Goal: Task Accomplishment & Management: Manage account settings

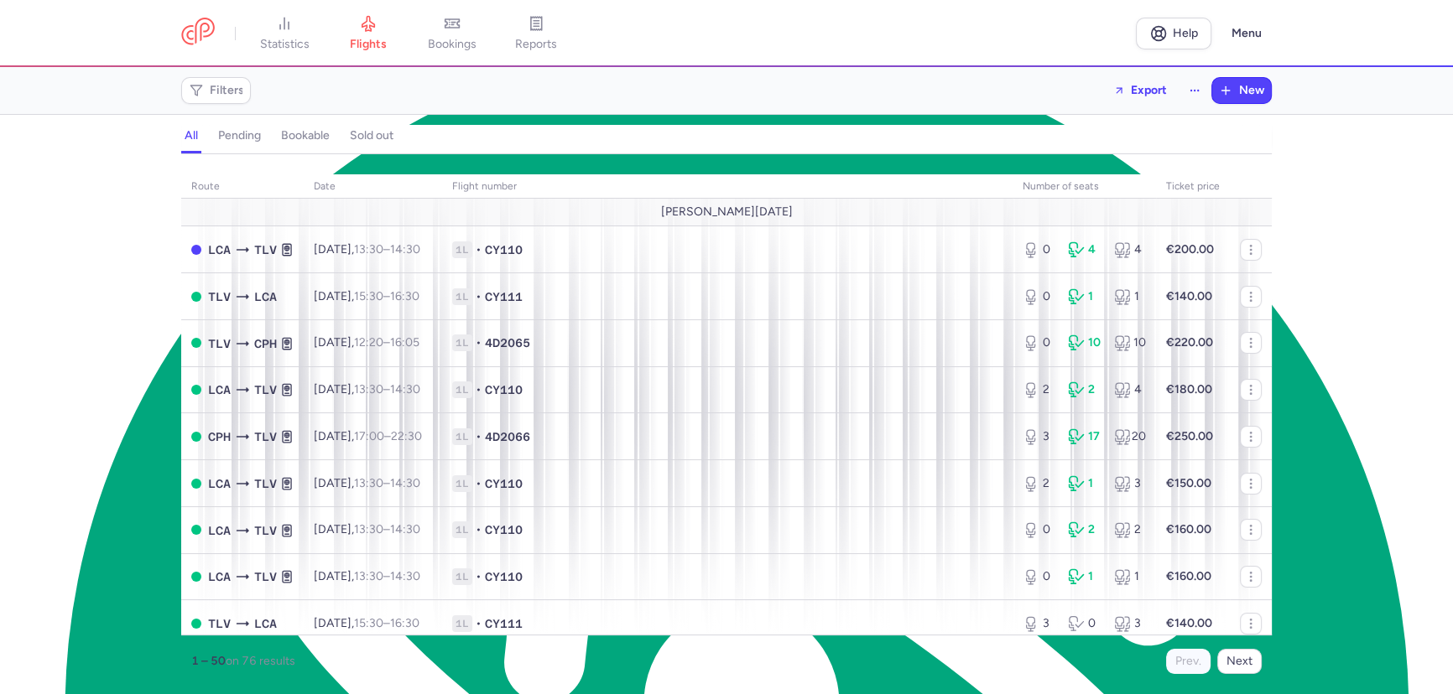
scroll to position [8044, 0]
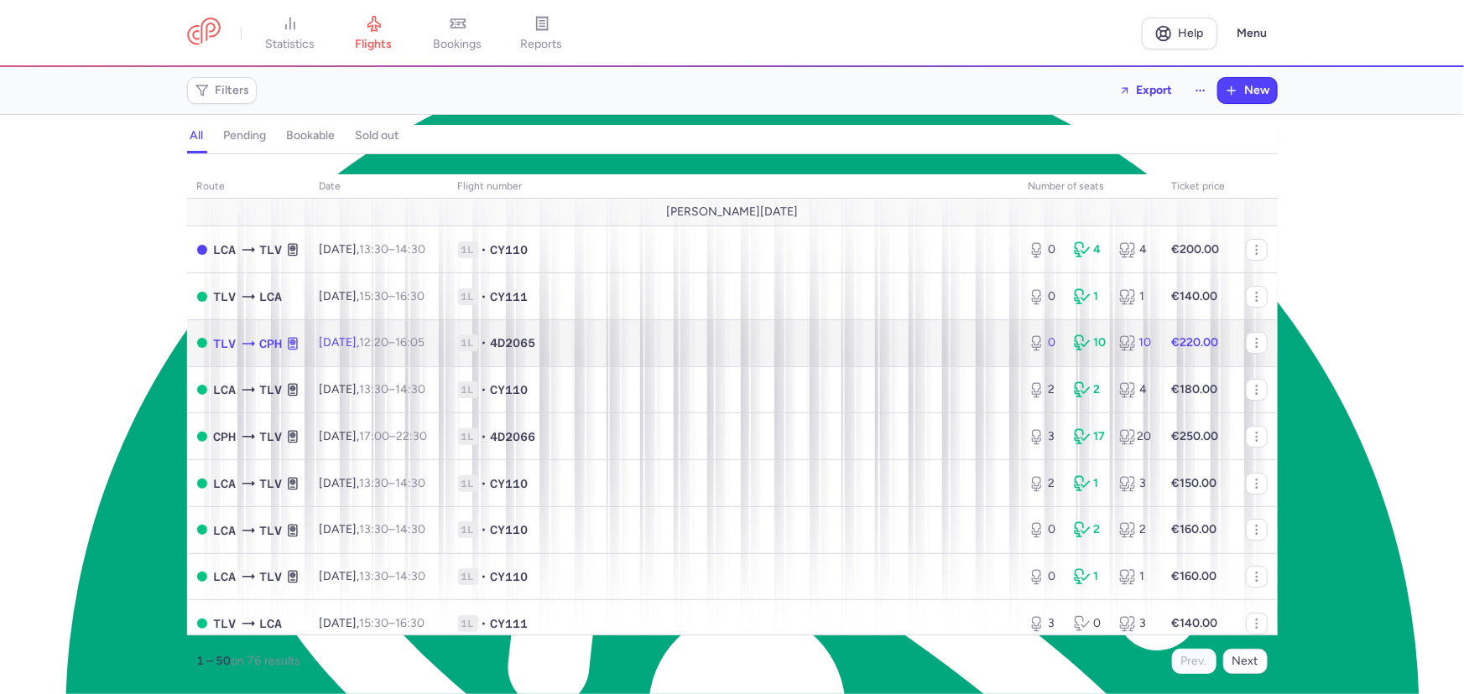
click at [448, 344] on td "[DATE] 12:20 – 16:05 +0" at bounding box center [378, 343] width 138 height 47
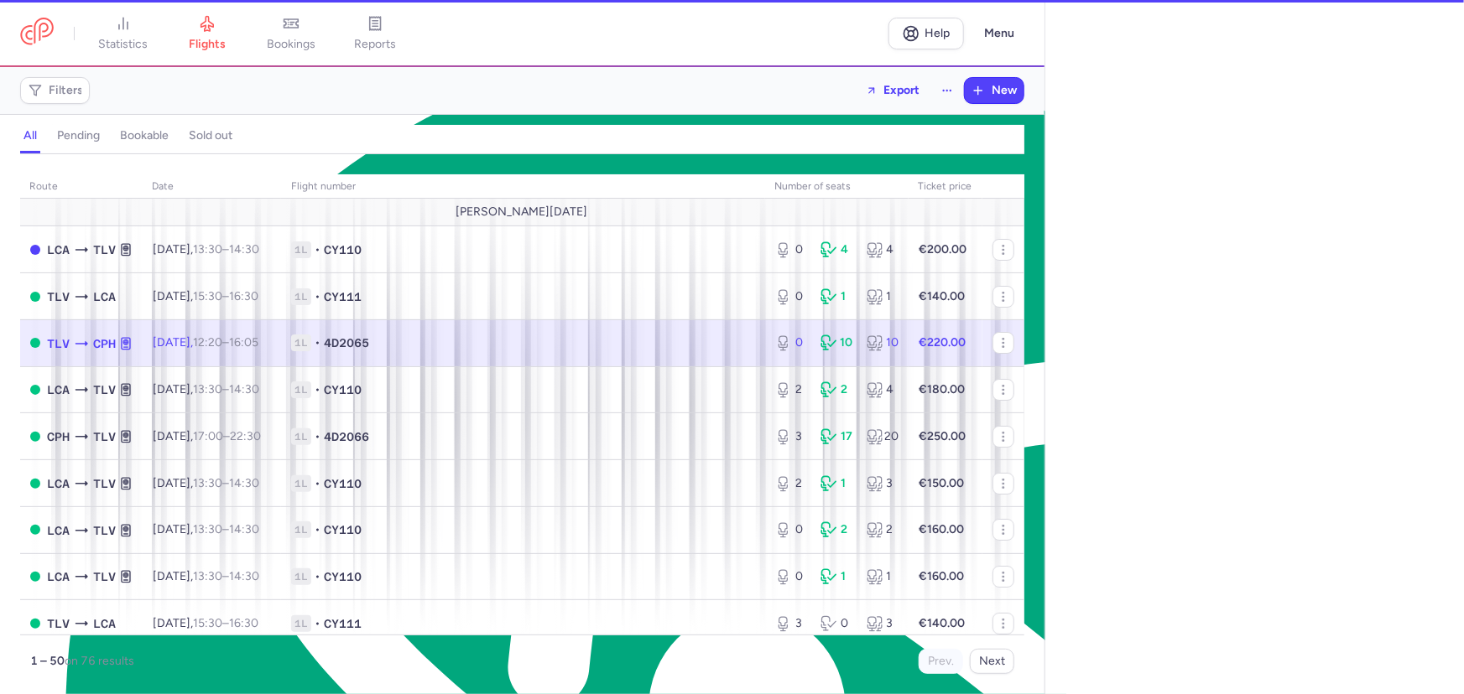
select select "hours"
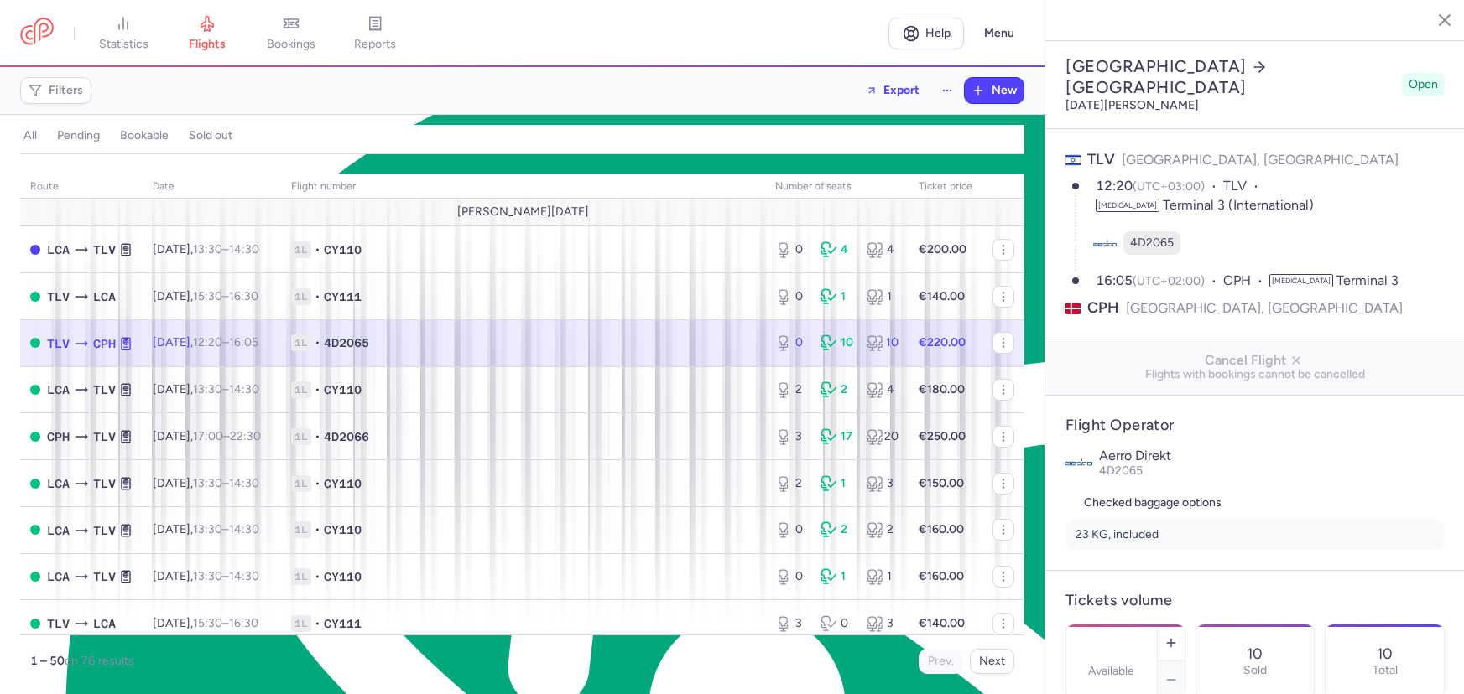
select select "days"
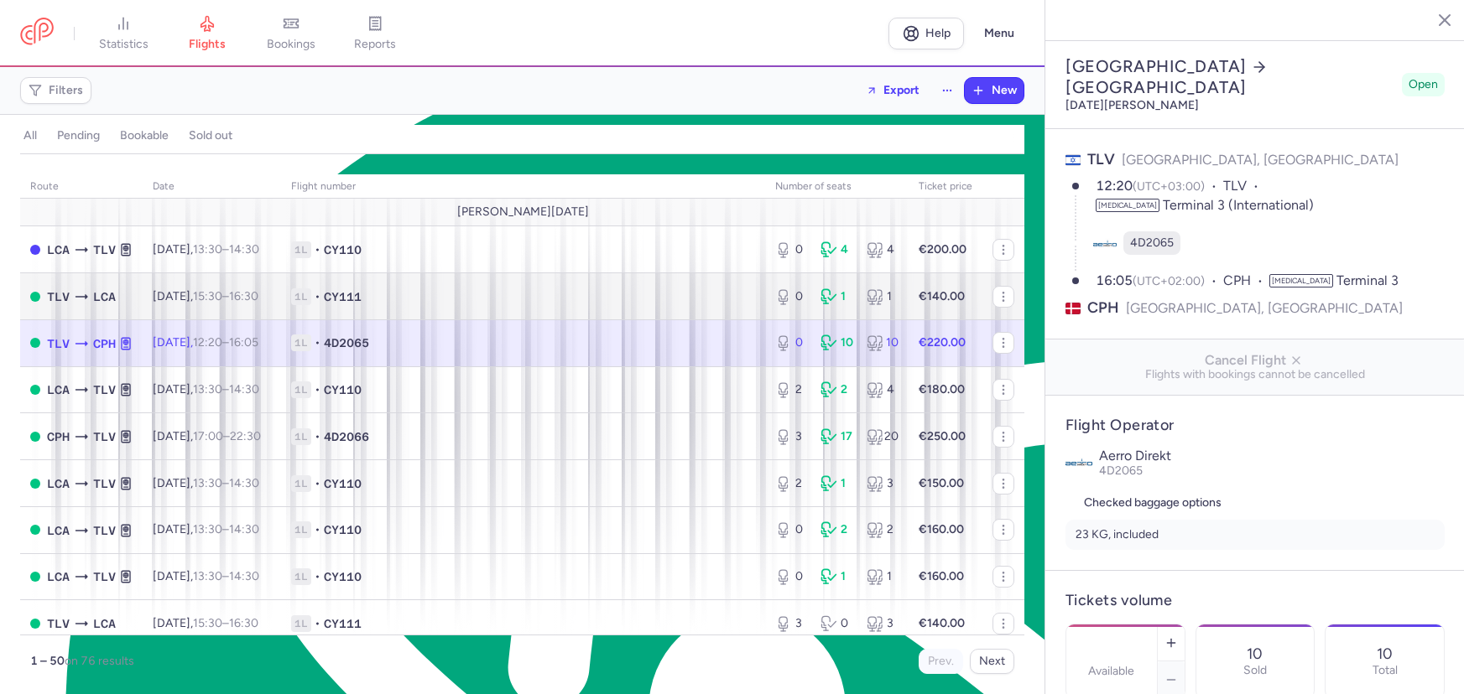
type input "0"
type input "220"
type input "3"
select select "hours"
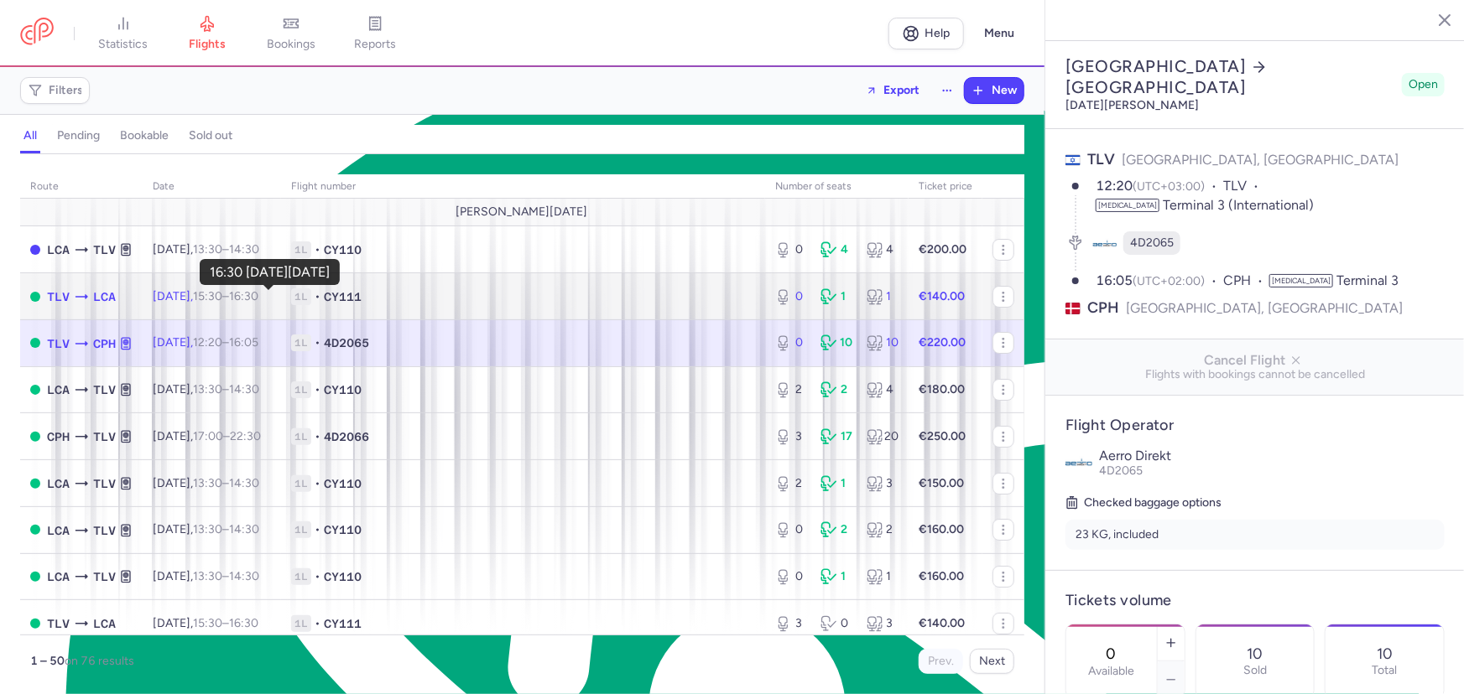
click at [258, 293] on time "16:30 +0" at bounding box center [243, 296] width 29 height 14
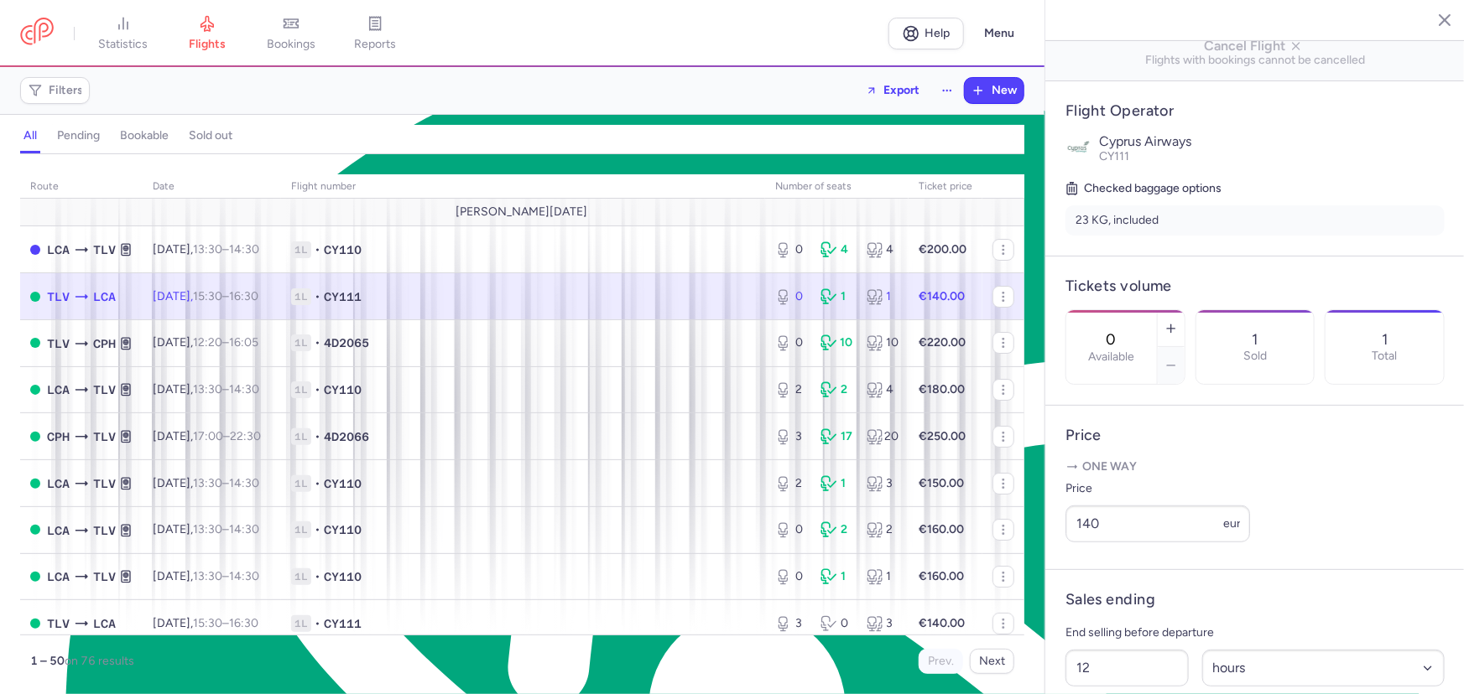
scroll to position [457, 0]
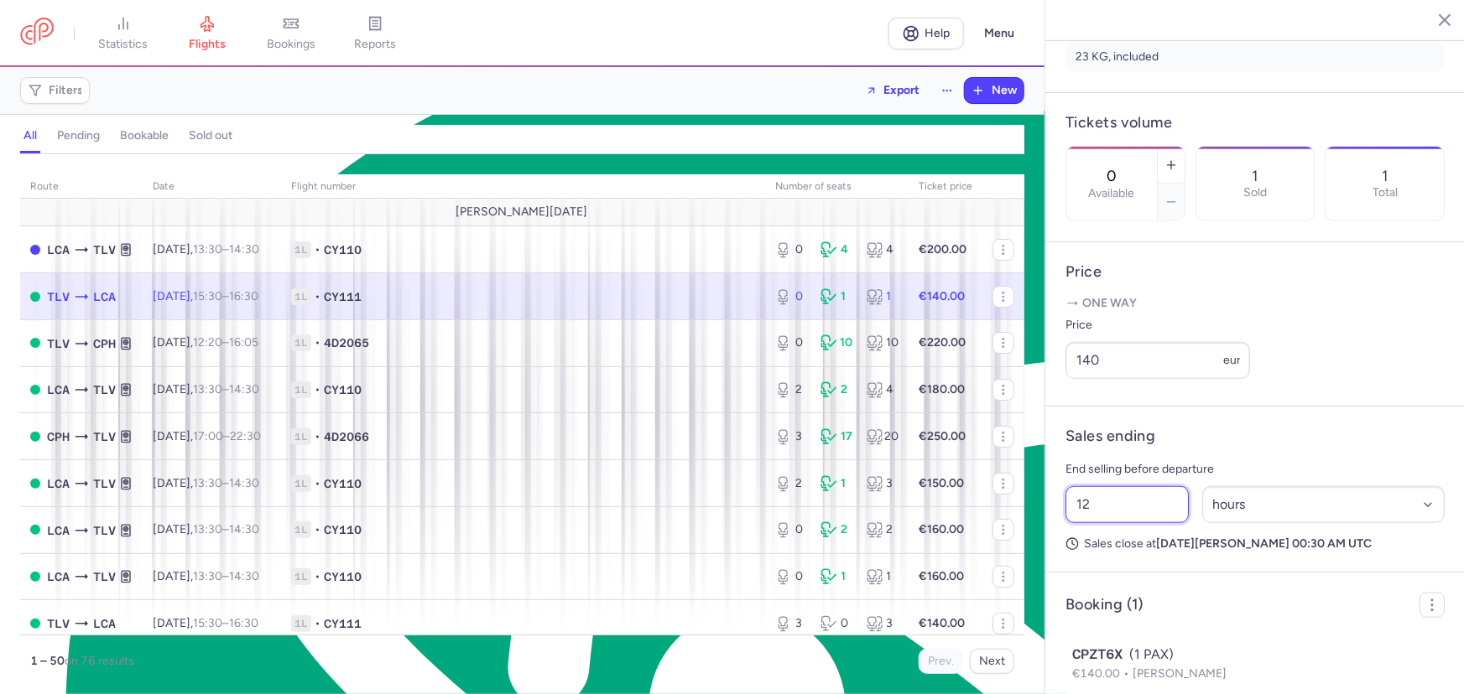
click at [1107, 523] on input "12" at bounding box center [1126, 504] width 123 height 37
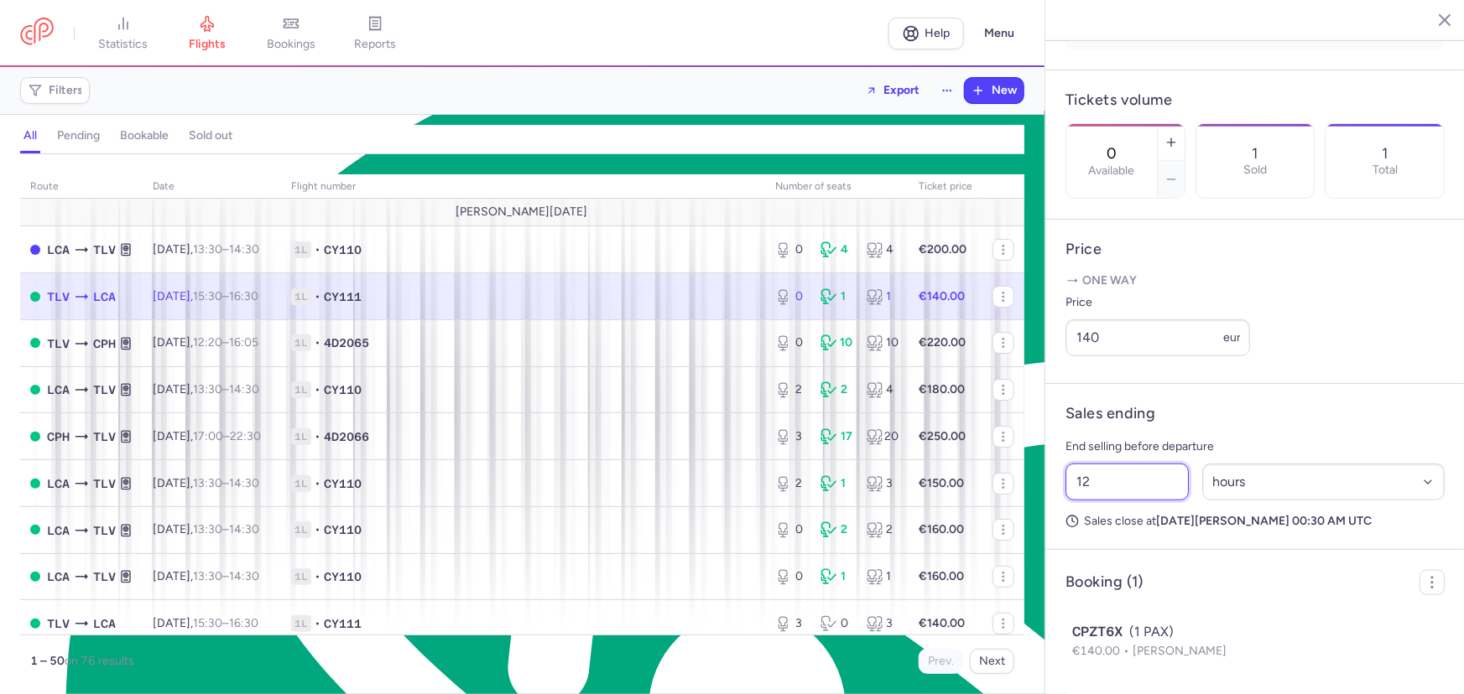
scroll to position [522, 0]
type input "1"
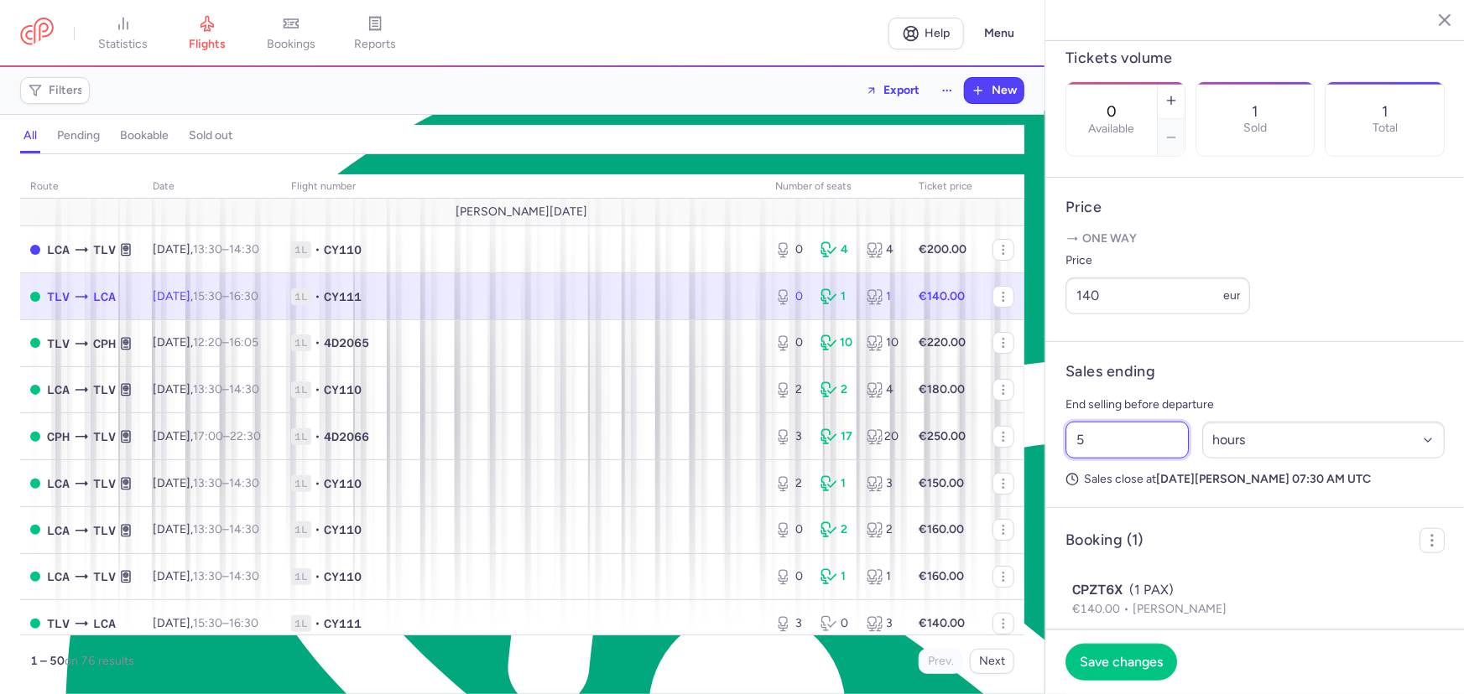
type input "5"
click at [1406, 460] on div "5 Select an option hours days" at bounding box center [1254, 440] width 393 height 50
click at [1397, 459] on select "Select an option hours days" at bounding box center [1323, 440] width 243 height 37
select select "days"
click at [1202, 459] on select "Select an option hours days" at bounding box center [1323, 440] width 243 height 37
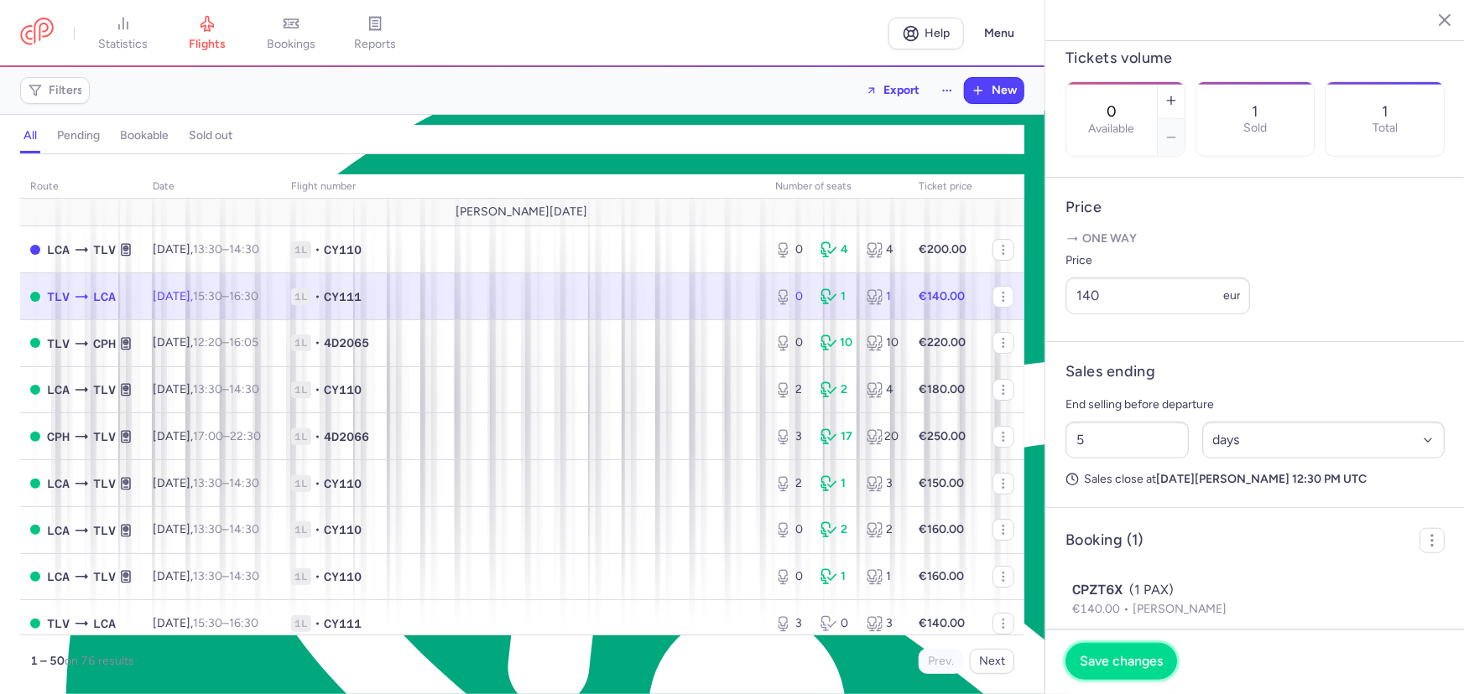
click at [1124, 663] on span "Save changes" at bounding box center [1120, 661] width 83 height 15
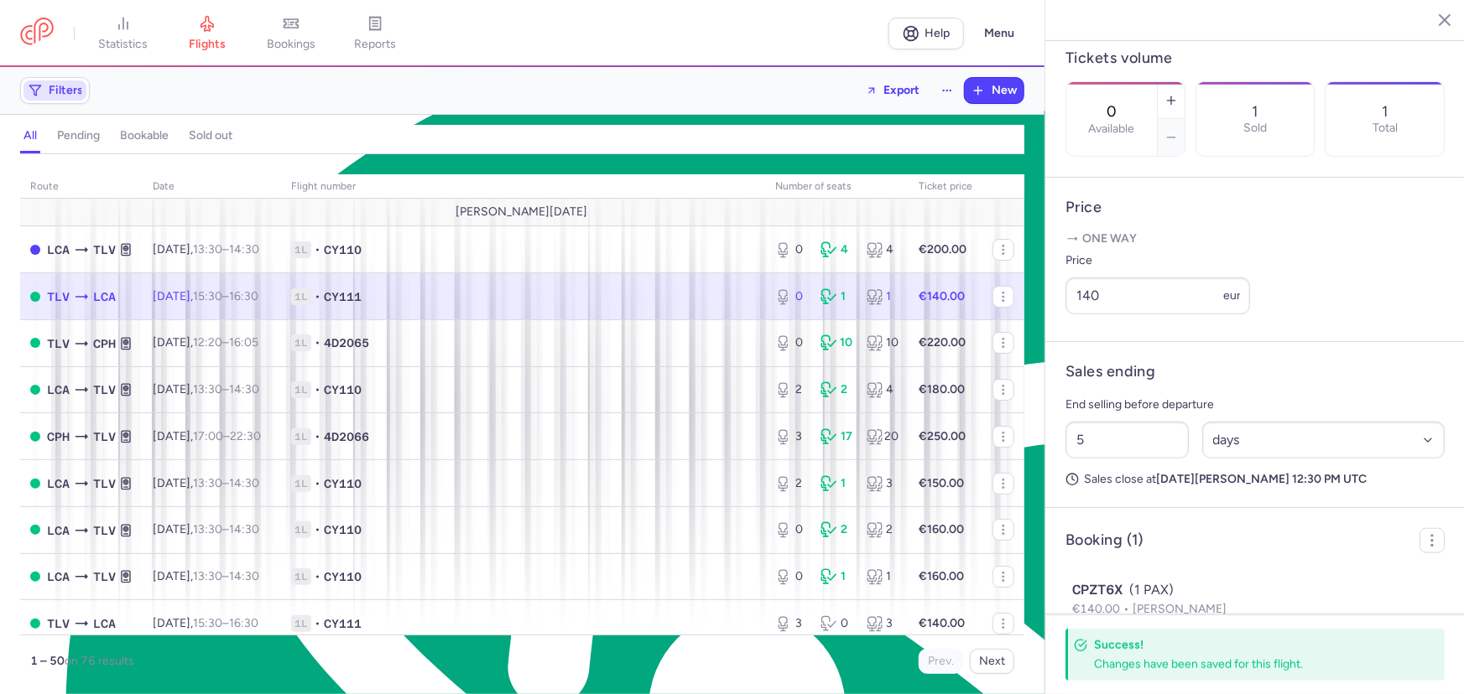
click at [49, 88] on span "Filters" at bounding box center [66, 90] width 34 height 13
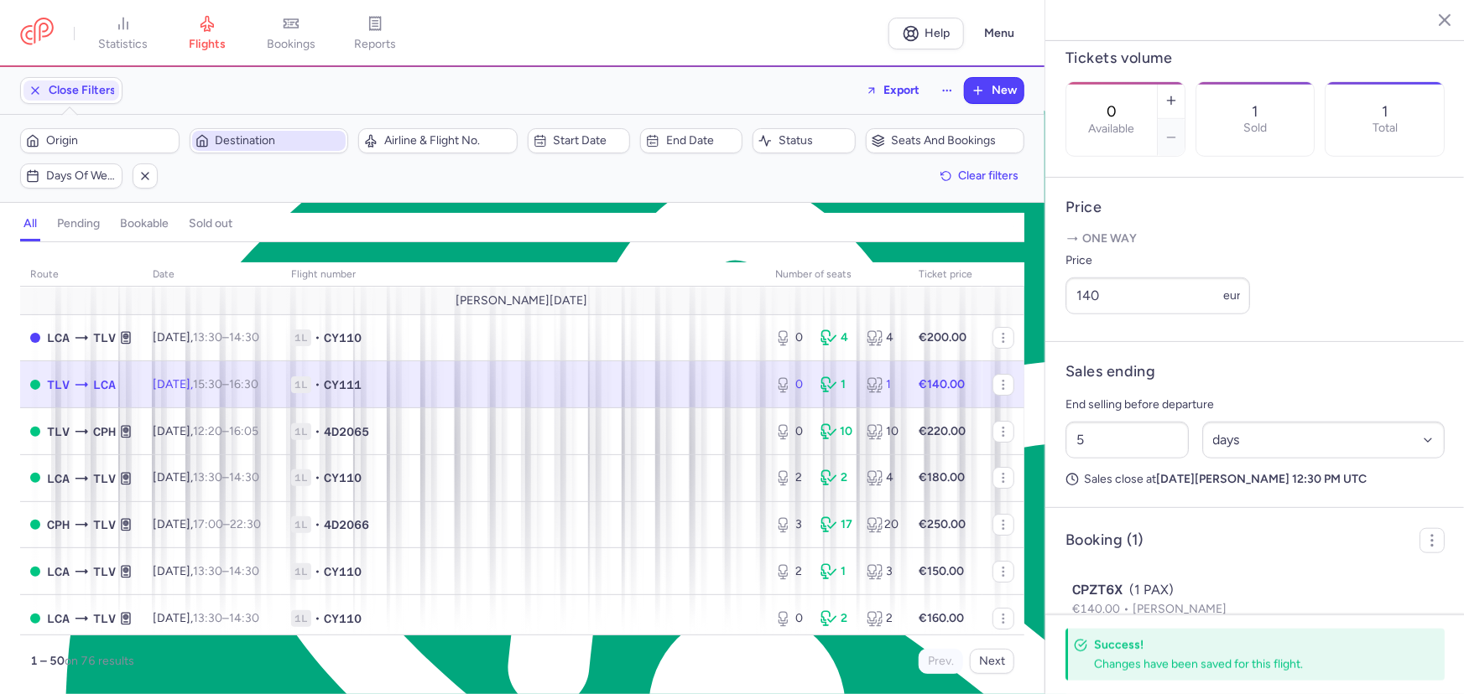
scroll to position [0, 0]
click at [549, 140] on span "Start date" at bounding box center [578, 141] width 97 height 20
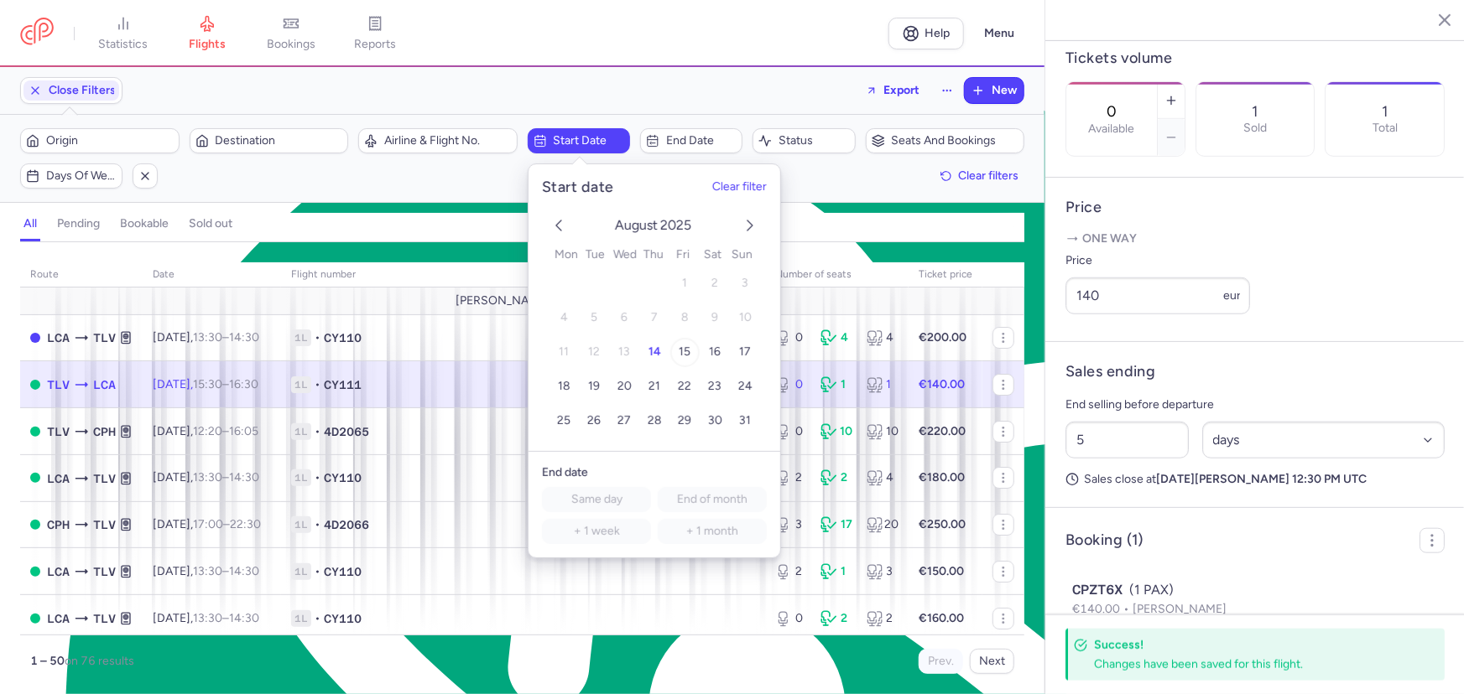
click at [684, 350] on span "15" at bounding box center [685, 352] width 12 height 14
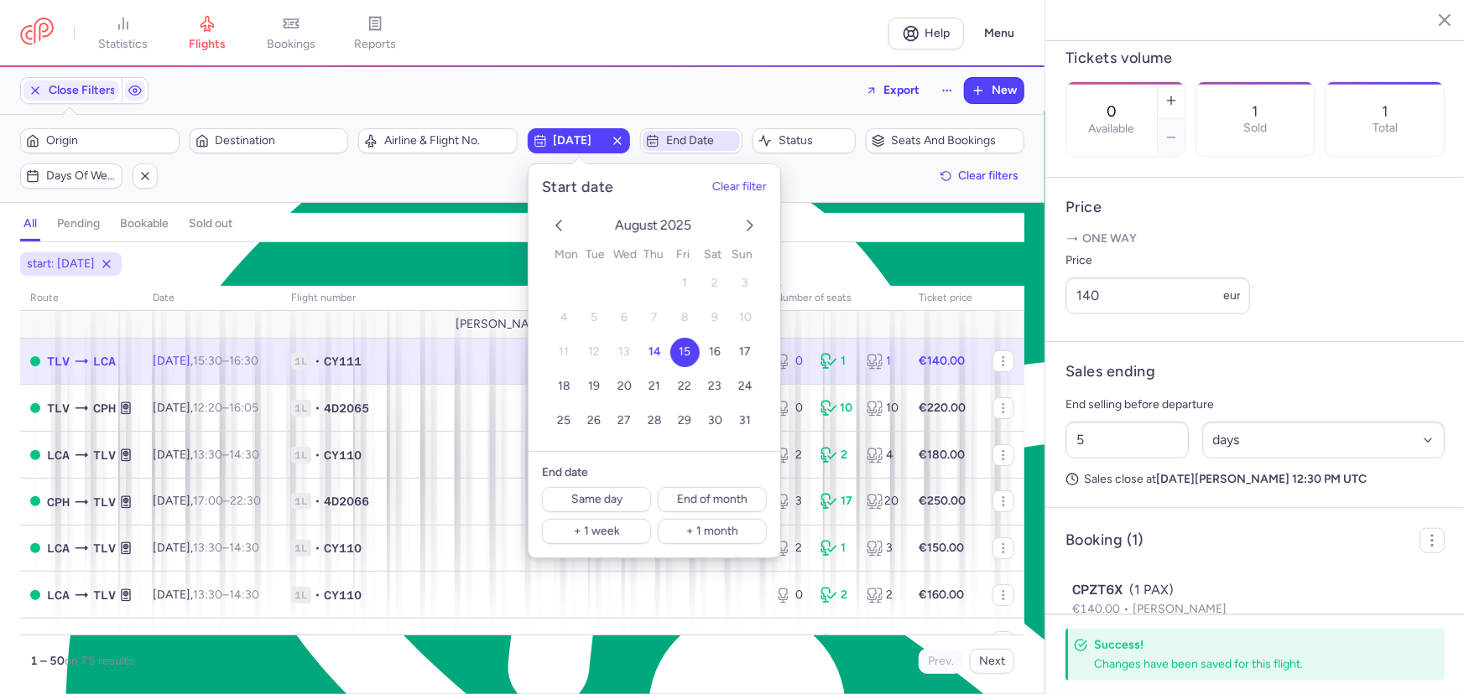
click at [706, 147] on span "End date" at bounding box center [701, 140] width 70 height 13
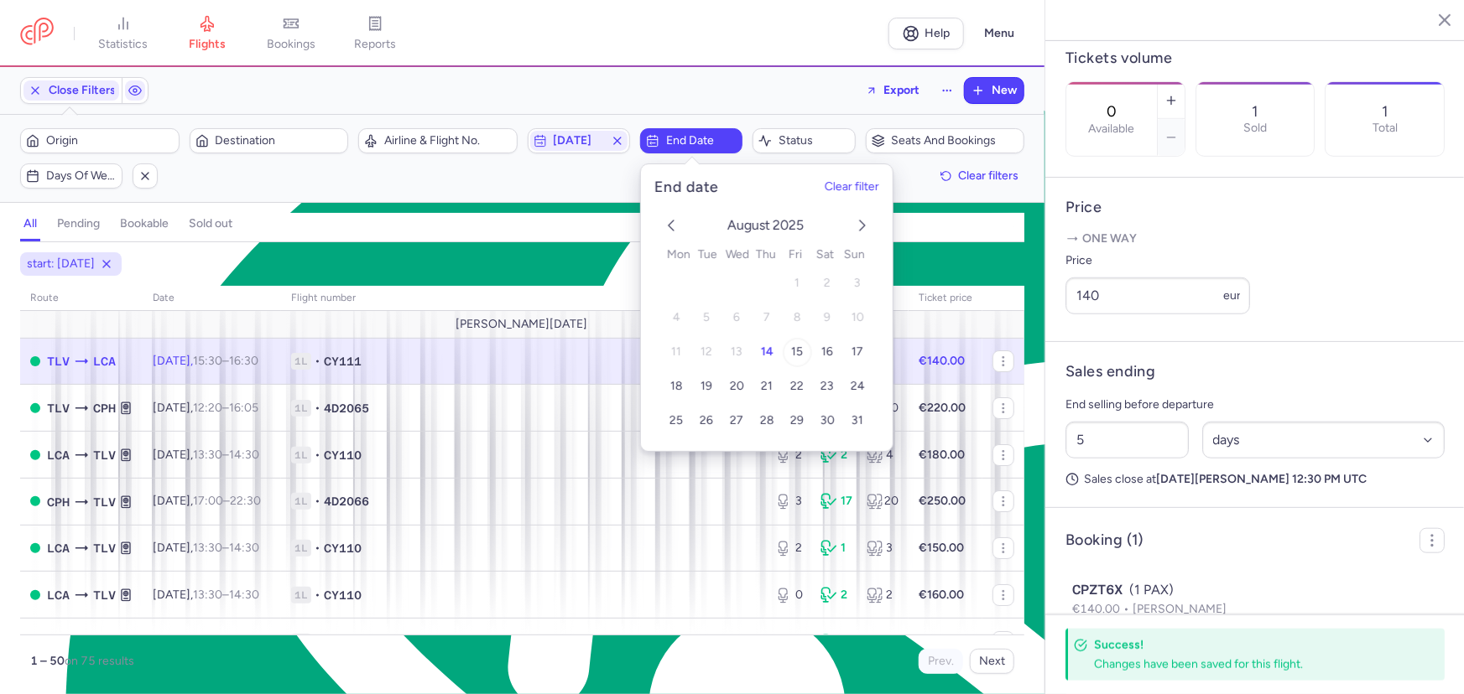
click at [792, 345] on span "15" at bounding box center [797, 352] width 12 height 14
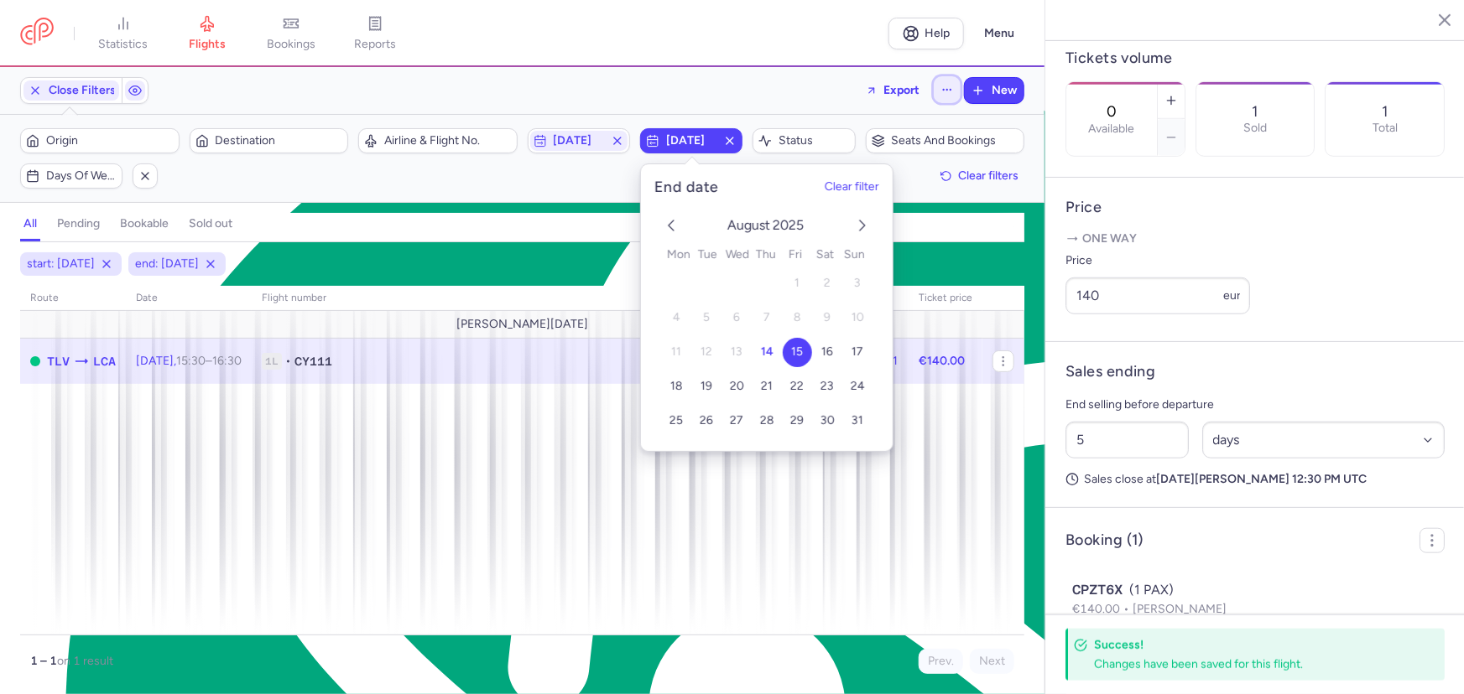
click at [952, 86] on icon "button" at bounding box center [947, 90] width 12 height 12
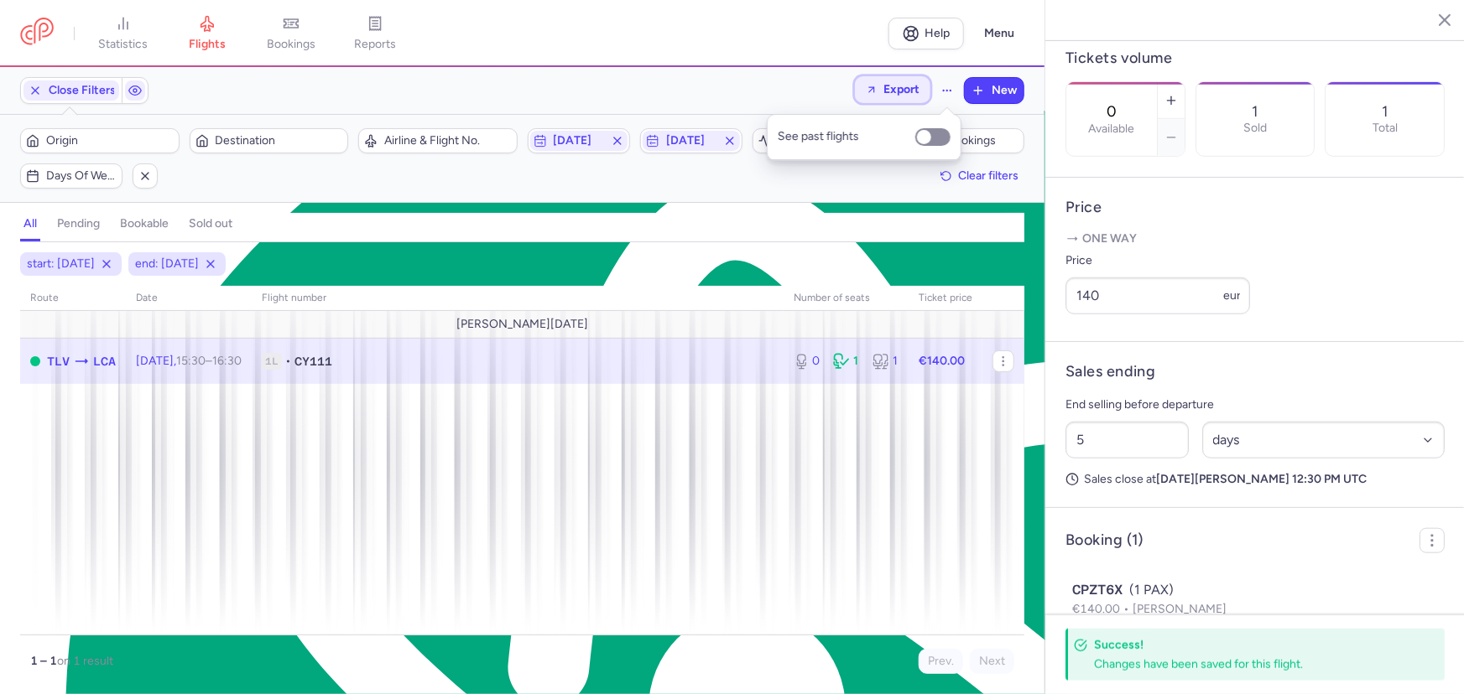
click at [891, 95] on span "Export" at bounding box center [901, 89] width 36 height 13
click at [863, 159] on button "Export PNLs" at bounding box center [847, 161] width 166 height 27
click at [145, 182] on icon "button" at bounding box center [144, 175] width 13 height 13
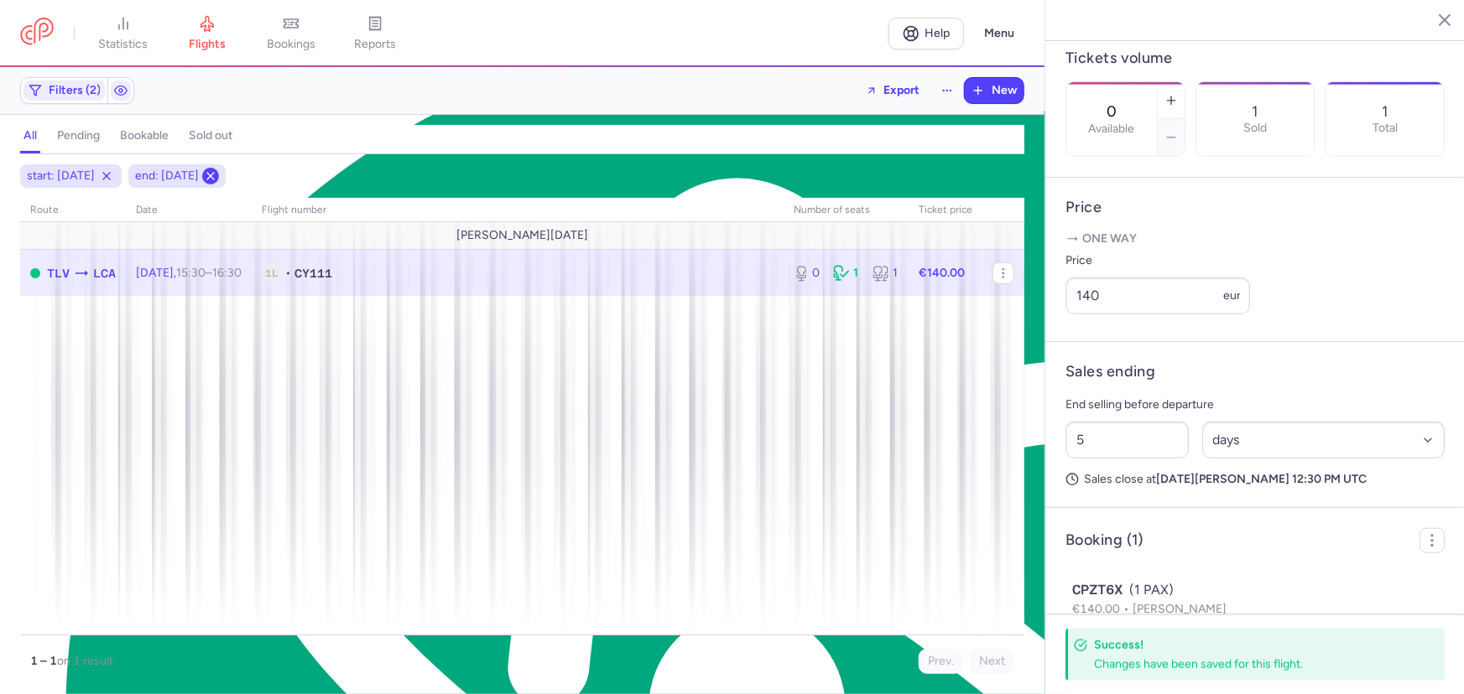
click at [217, 181] on icon at bounding box center [210, 175] width 13 height 13
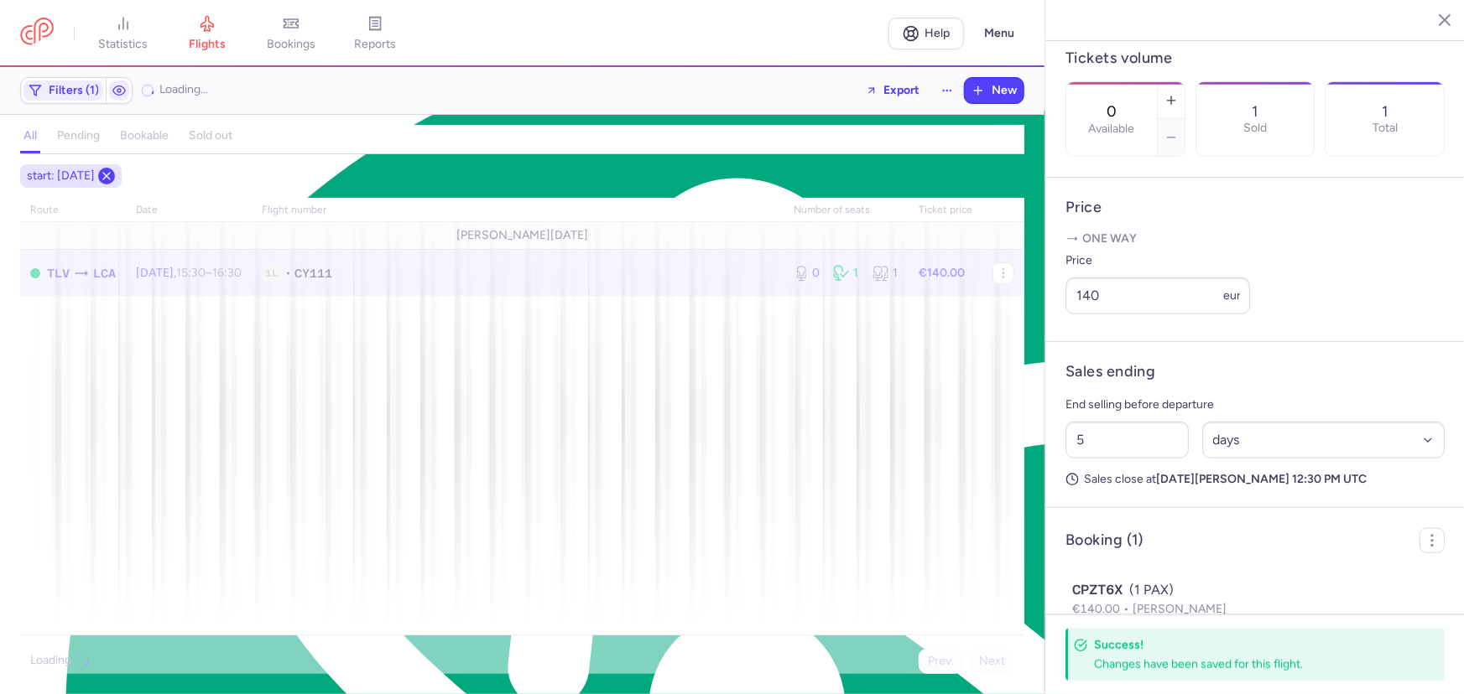
click at [95, 174] on span "start: 2025-08-15" at bounding box center [61, 176] width 68 height 17
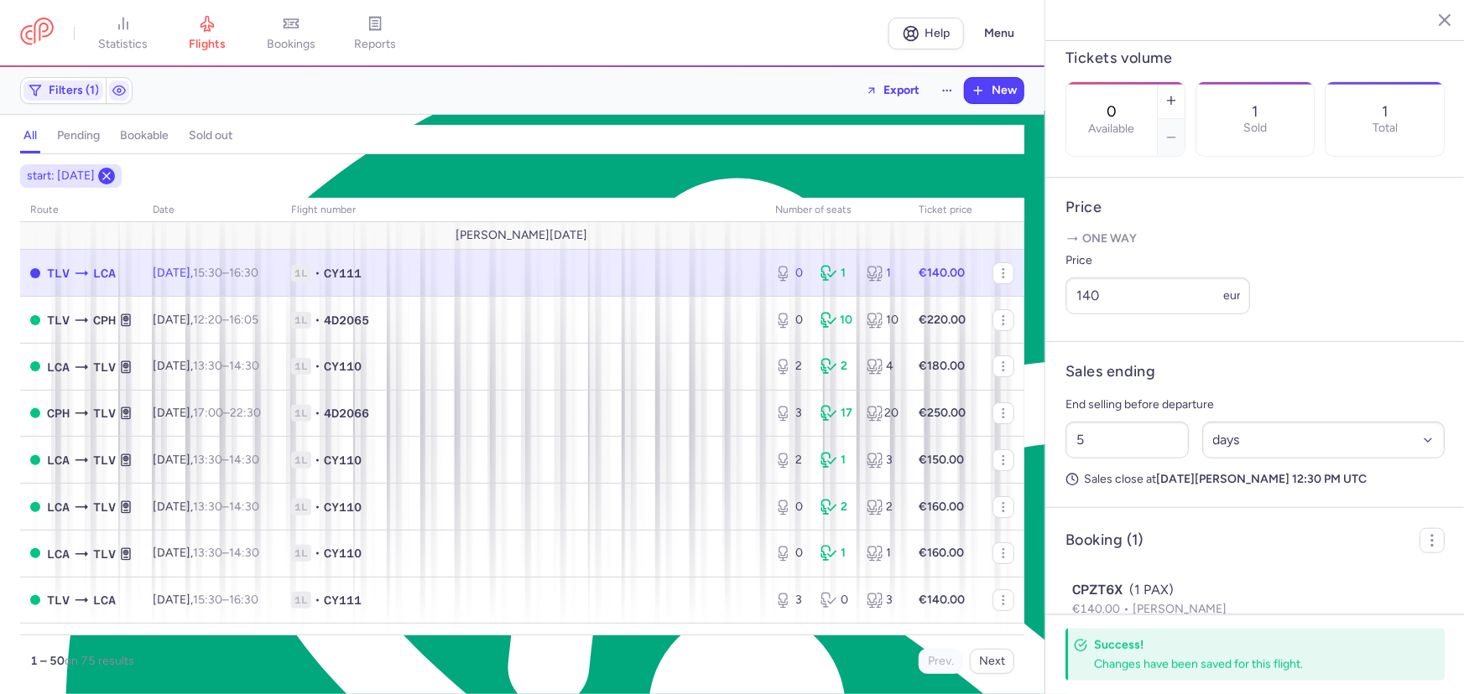
click at [113, 174] on icon at bounding box center [106, 175] width 13 height 13
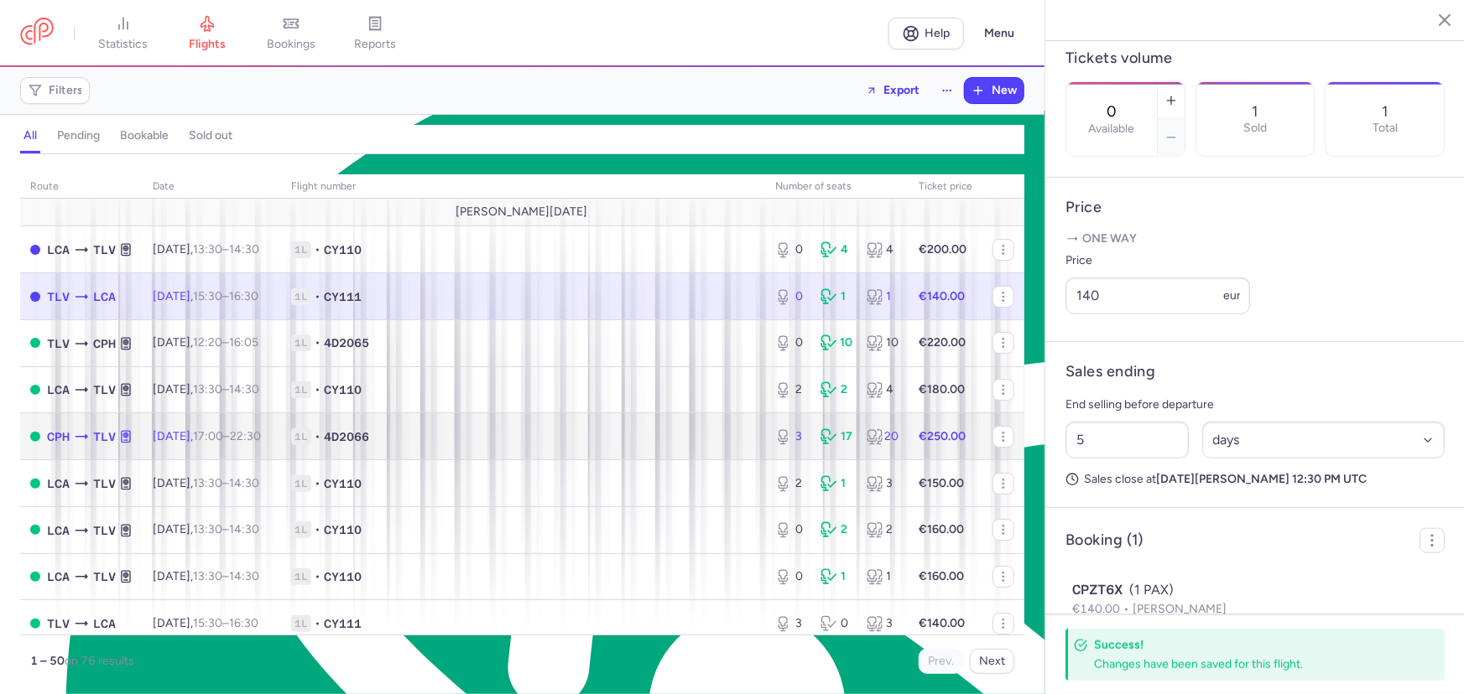
click at [381, 460] on td "1L • 4D2066" at bounding box center [523, 436] width 484 height 47
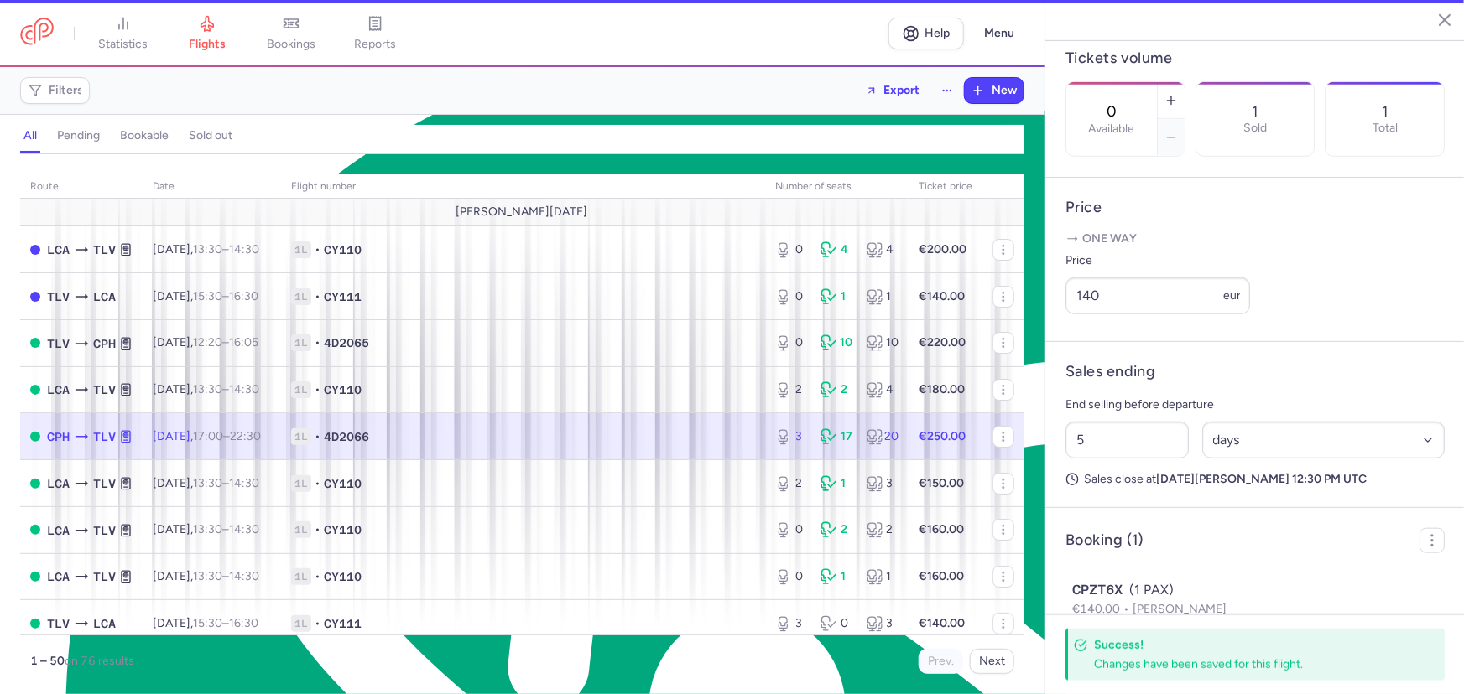
type input "3"
select select "hours"
